Goal: Find specific page/section: Find specific page/section

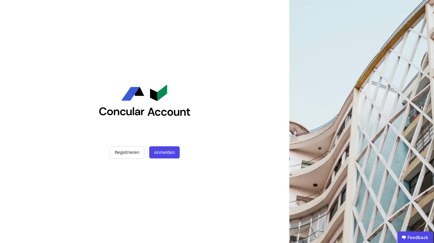
click at [159, 160] on div "Registrieren Anmelden" at bounding box center [144, 121] width 152 height 243
click at [163, 155] on button "Anmelden" at bounding box center [164, 152] width 30 height 12
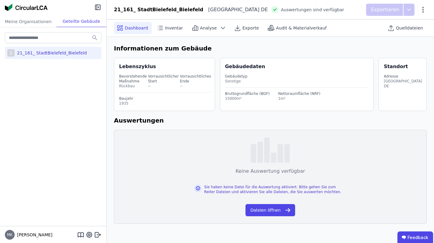
click at [53, 54] on div "21_161_ StadtBielefeld_Bielefeld" at bounding box center [51, 53] width 72 height 6
click at [53, 53] on div "21_161_ StadtBielefeld_Bielefeld" at bounding box center [51, 53] width 72 height 6
click at [275, 211] on button "Dateien öffnen" at bounding box center [270, 210] width 50 height 12
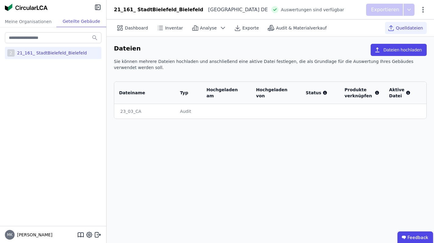
click at [127, 113] on div "23_03_CA" at bounding box center [144, 111] width 49 height 6
click at [130, 112] on div "23_03_CA" at bounding box center [144, 111] width 49 height 6
drag, startPoint x: 343, startPoint y: 117, endPoint x: 343, endPoint y: 113, distance: 4.9
click at [342, 116] on td at bounding box center [361, 111] width 44 height 15
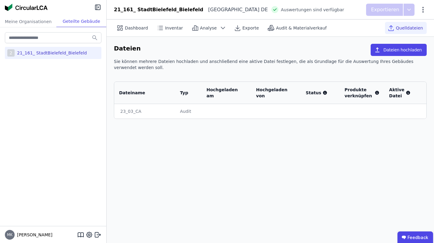
click at [340, 113] on td at bounding box center [320, 111] width 39 height 15
drag, startPoint x: 340, startPoint y: 113, endPoint x: 292, endPoint y: 111, distance: 47.2
click at [340, 113] on td at bounding box center [320, 111] width 39 height 15
click at [279, 29] on span "Audit & Materialverkauf" at bounding box center [301, 28] width 51 height 6
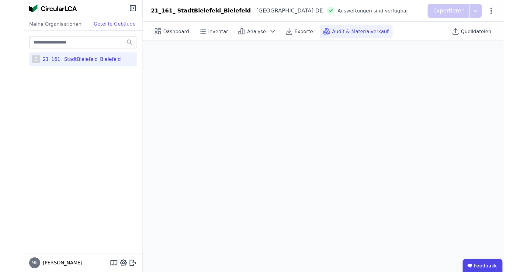
scroll to position [4, 0]
